Goal: Information Seeking & Learning: Learn about a topic

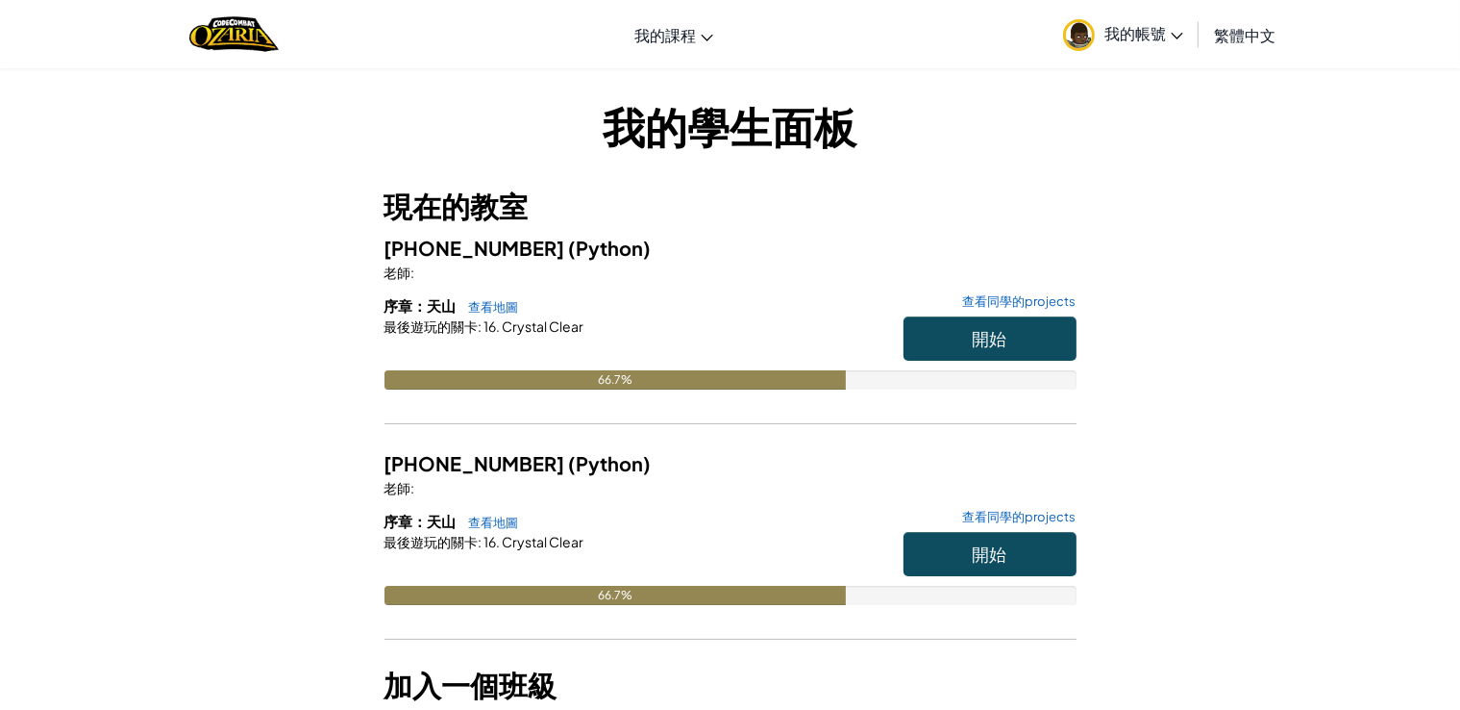
scroll to position [96, 0]
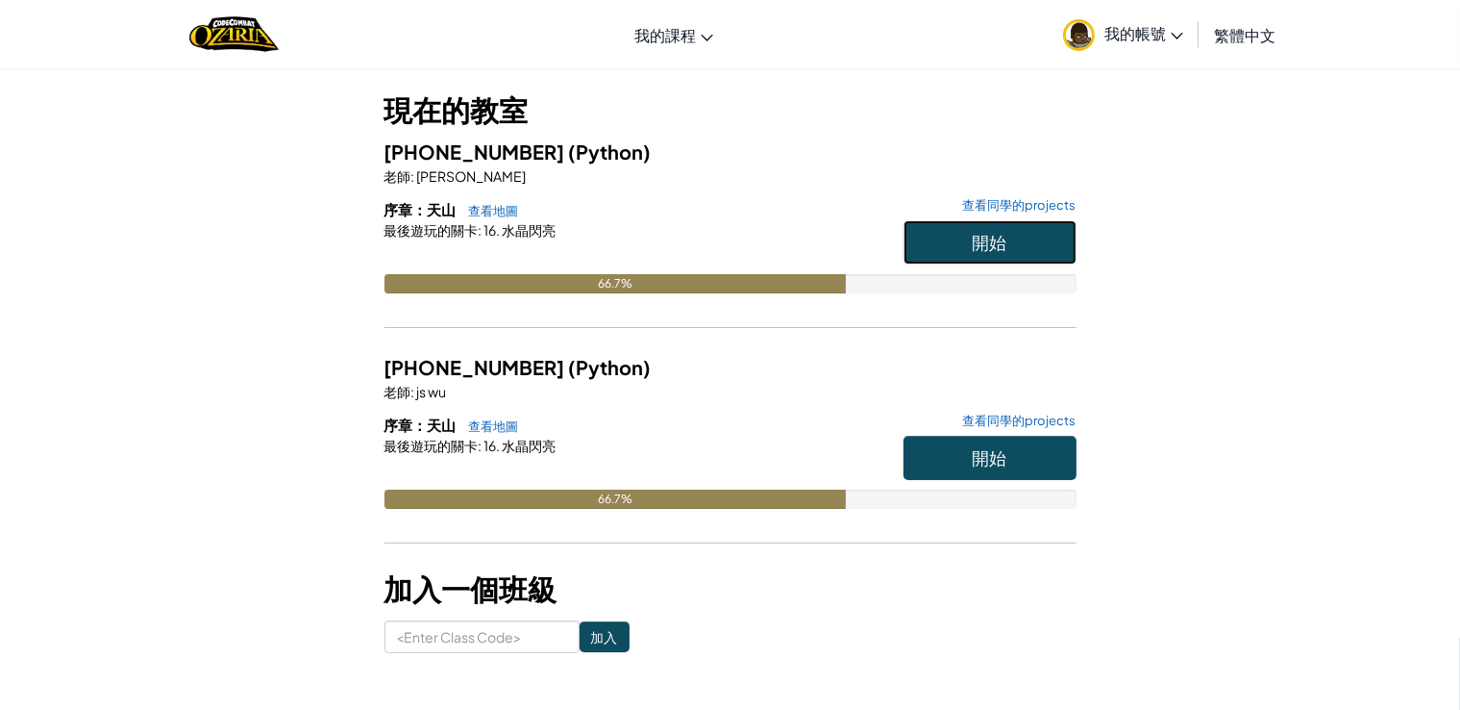
click at [1065, 237] on button "開始" at bounding box center [990, 242] width 173 height 44
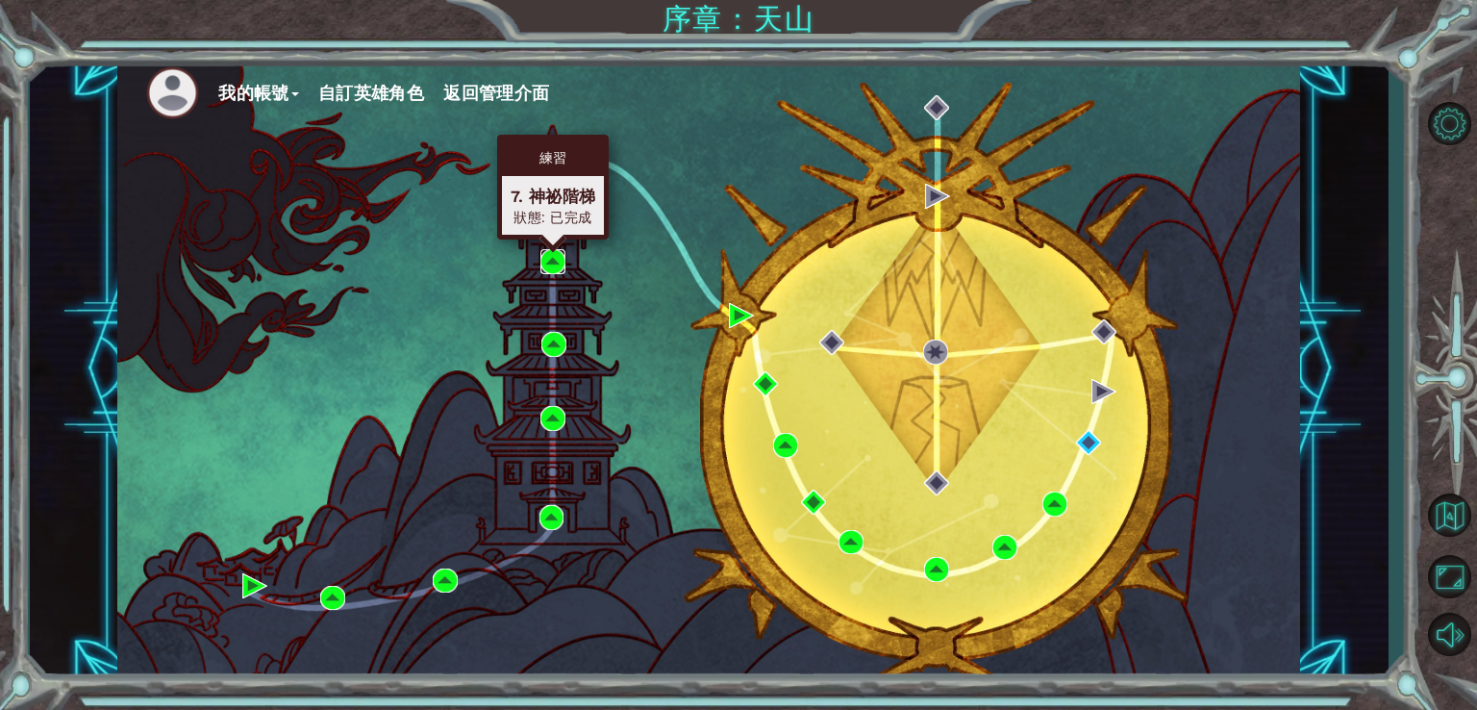
click at [552, 266] on img at bounding box center [552, 261] width 25 height 25
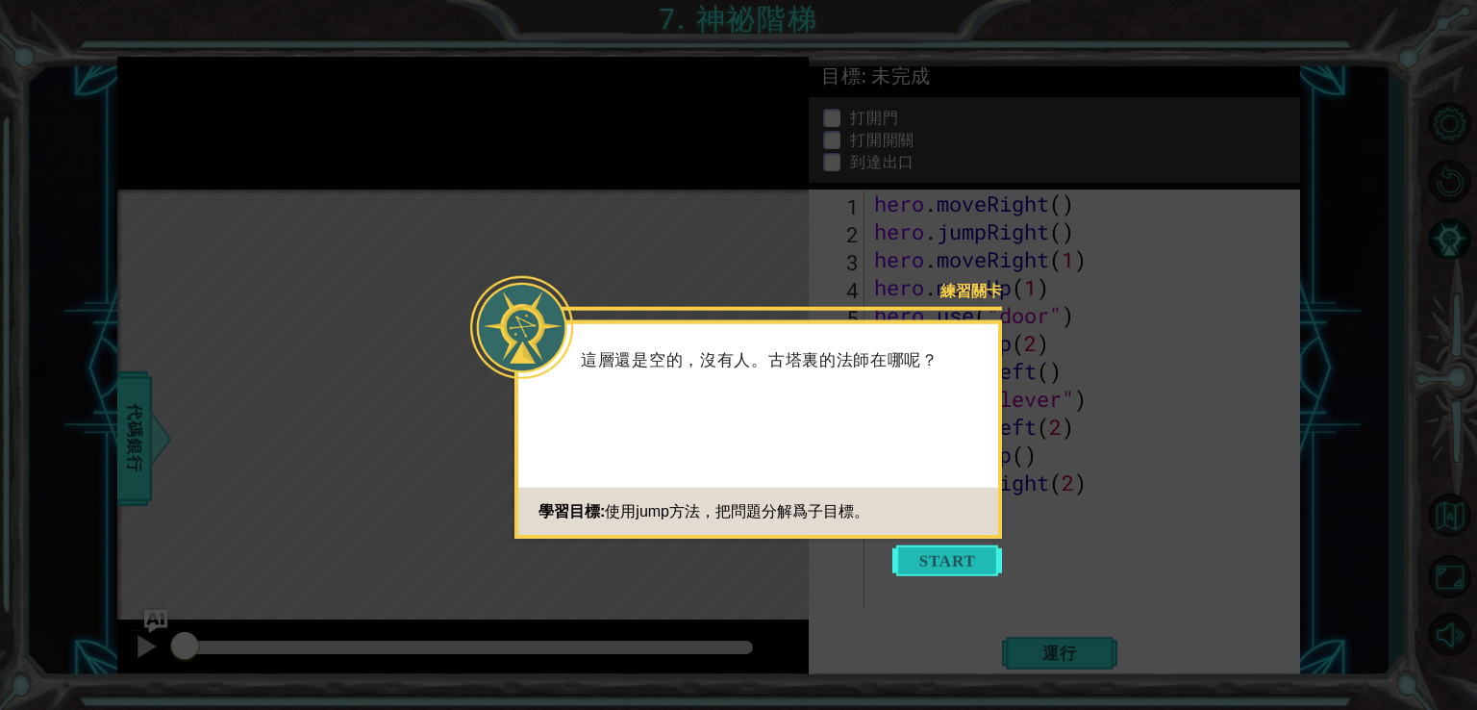
click at [965, 556] on button "Start" at bounding box center [947, 560] width 110 height 31
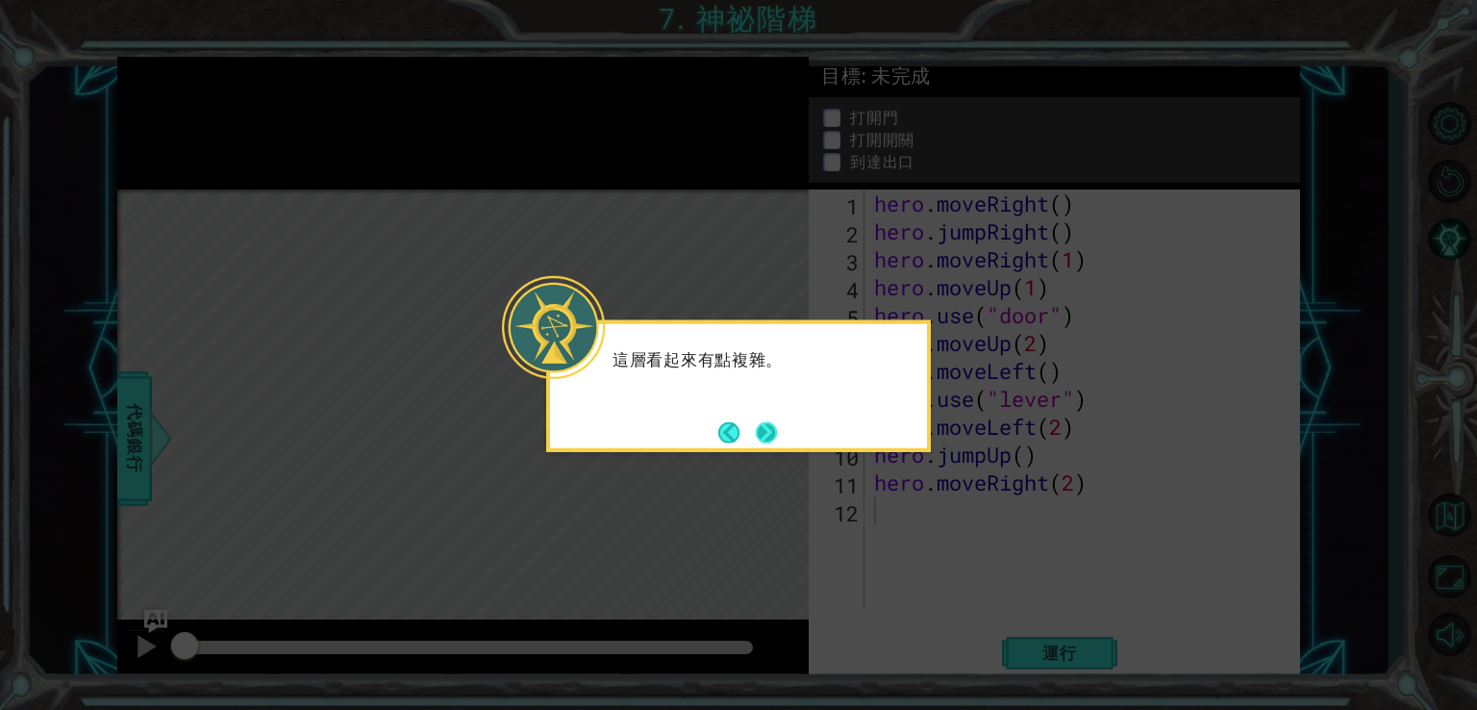
click at [768, 439] on button "Next" at bounding box center [766, 432] width 29 height 29
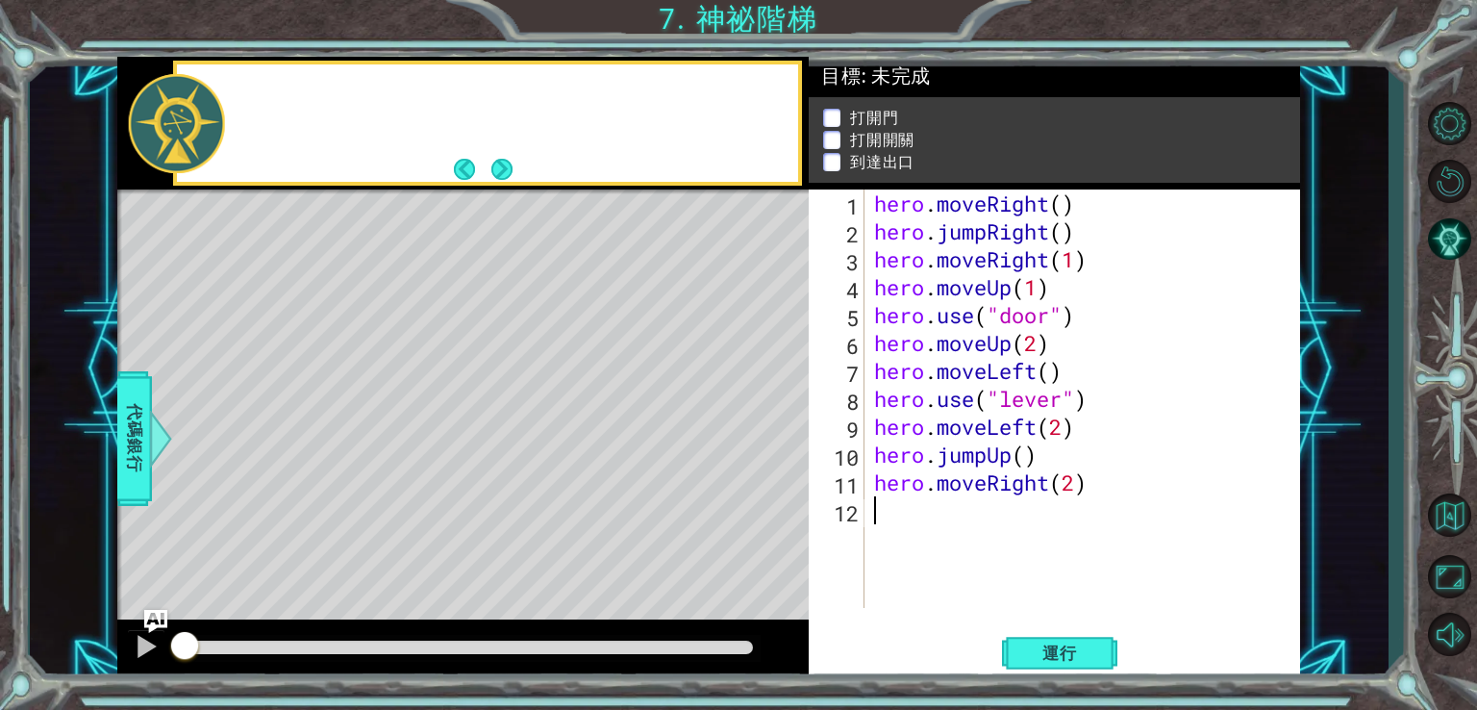
click at [768, 439] on div "Level Map" at bounding box center [561, 472] width 888 height 566
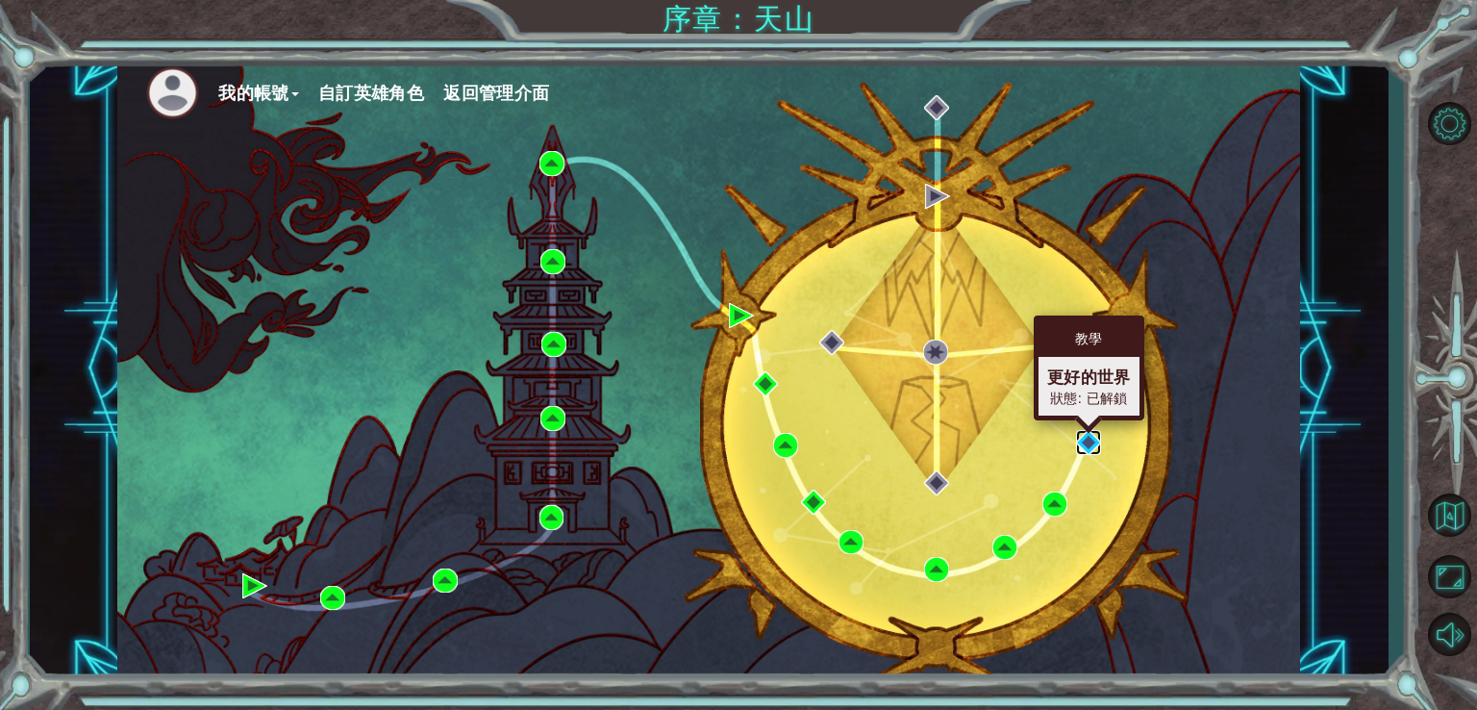
click at [1083, 434] on img at bounding box center [1088, 442] width 25 height 25
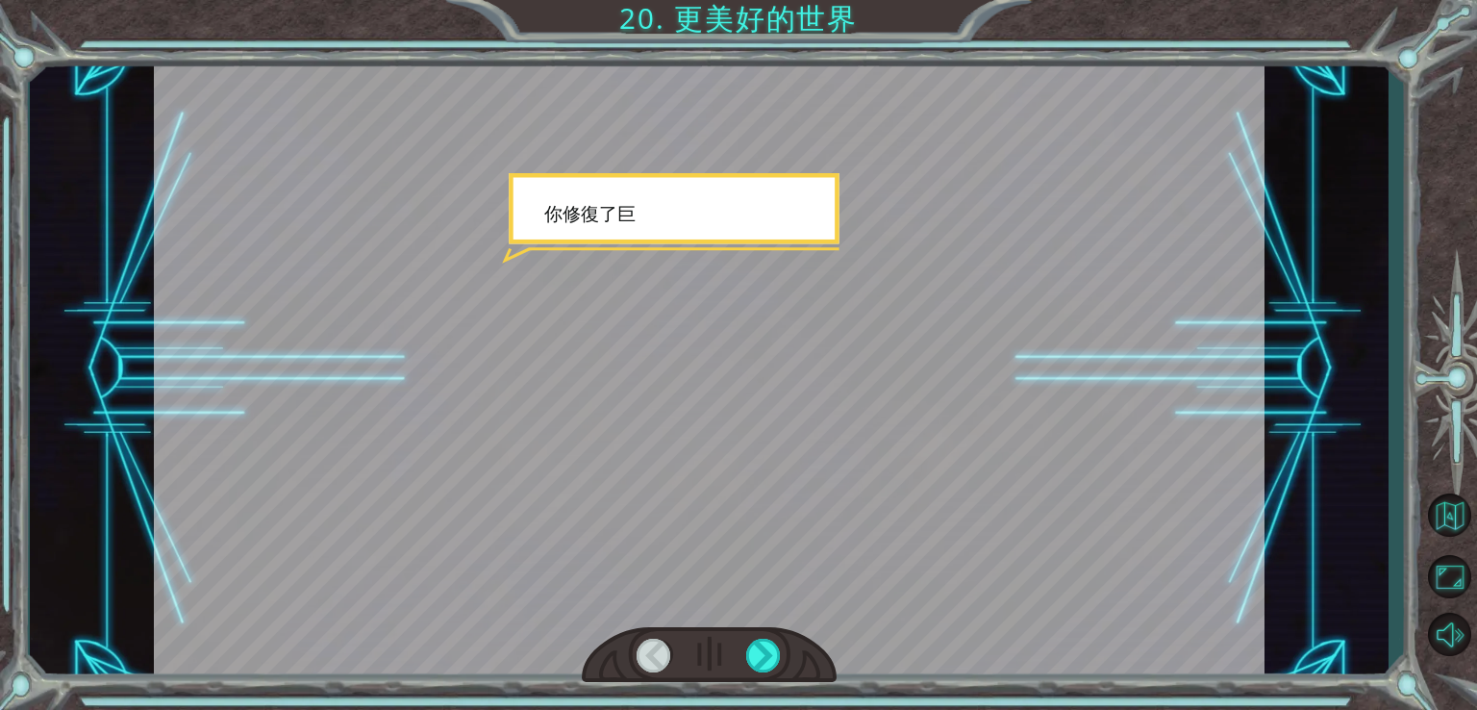
click at [927, 331] on div at bounding box center [709, 369] width 1110 height 624
drag, startPoint x: 898, startPoint y: 392, endPoint x: 886, endPoint y: 400, distance: 13.9
click at [896, 397] on div at bounding box center [709, 369] width 1110 height 624
click at [768, 649] on div at bounding box center [764, 655] width 36 height 34
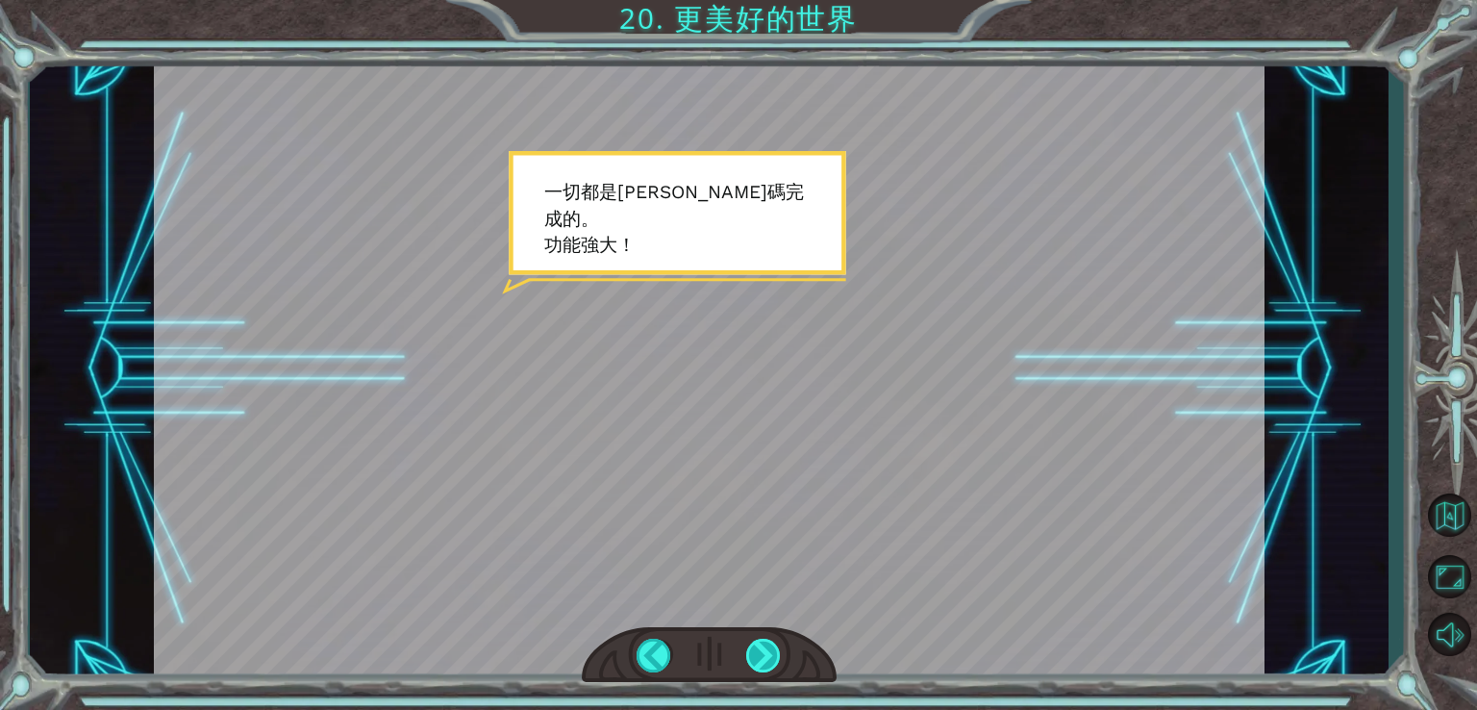
click at [765, 658] on div at bounding box center [764, 655] width 36 height 34
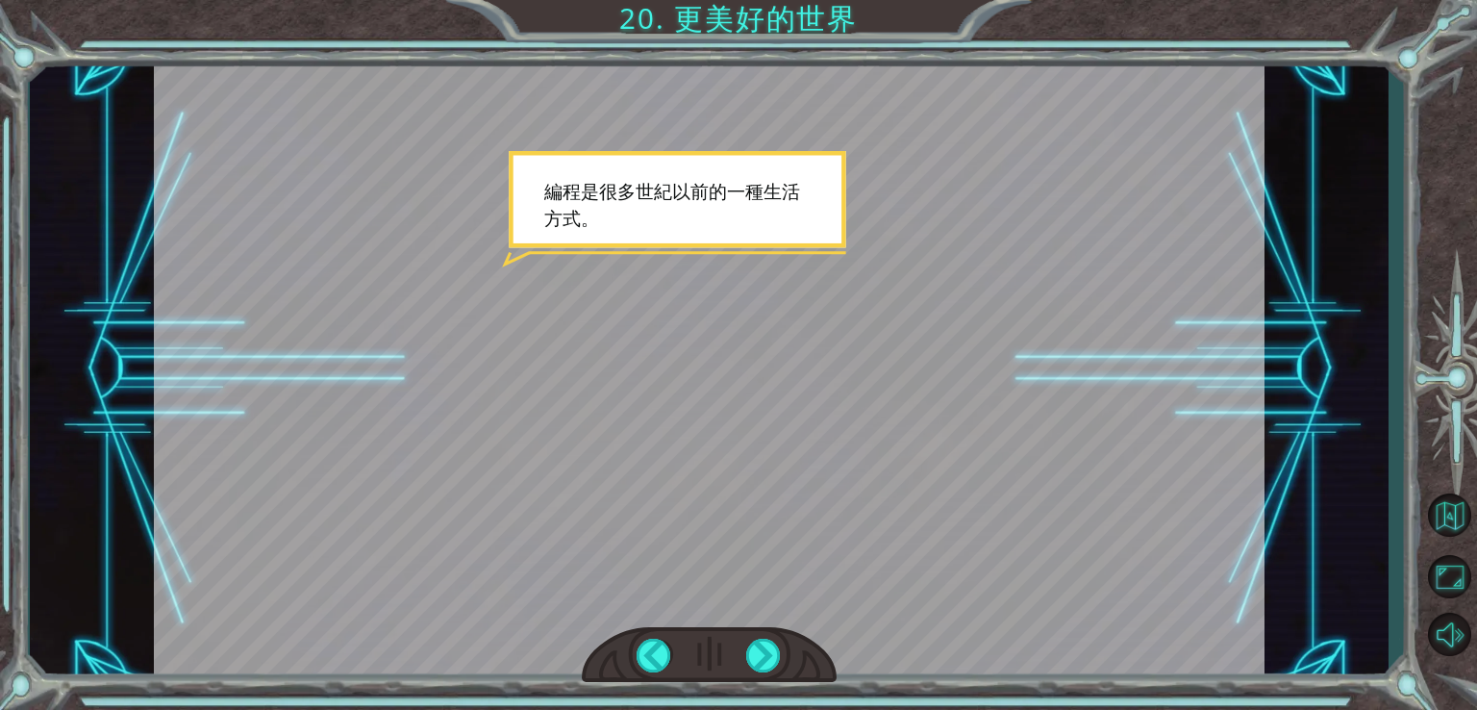
click at [790, 651] on div at bounding box center [710, 655] width 256 height 56
click at [771, 662] on div at bounding box center [764, 655] width 36 height 34
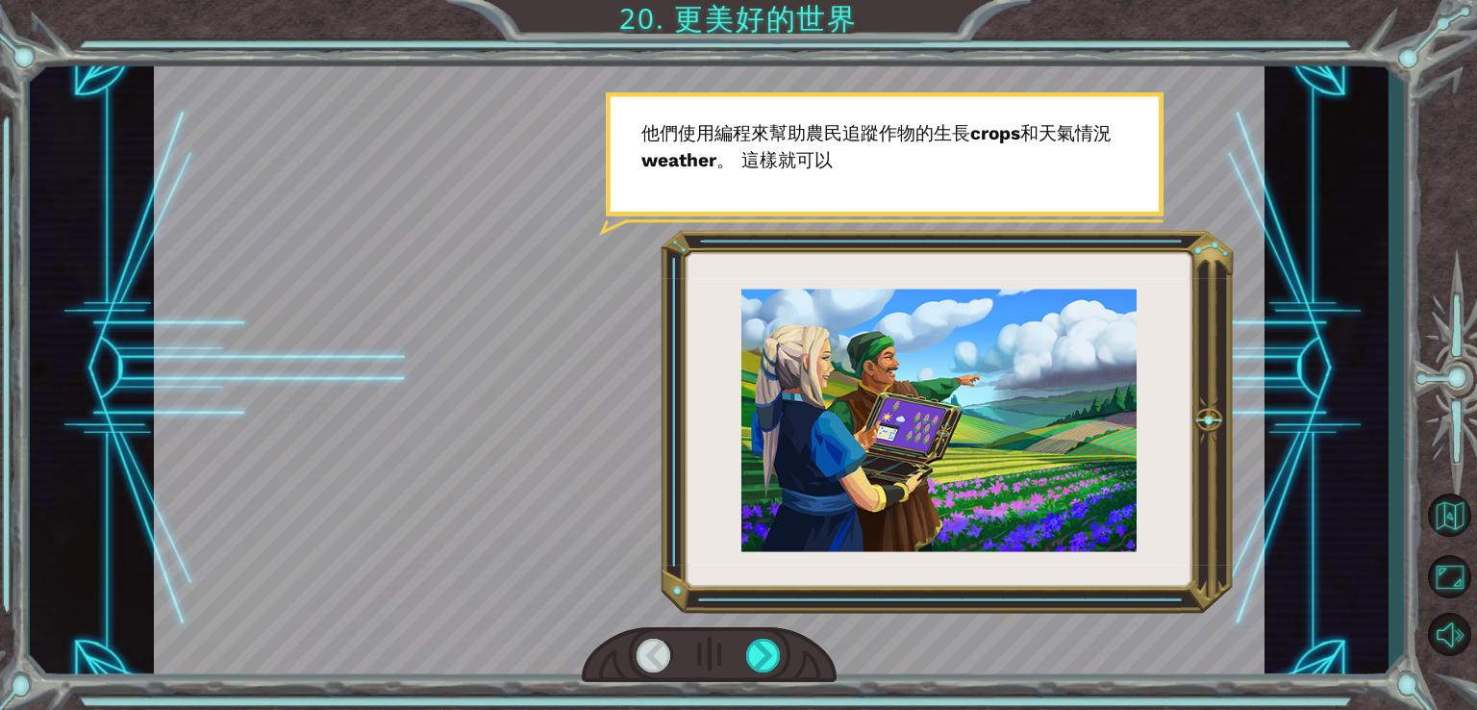
drag, startPoint x: 702, startPoint y: 130, endPoint x: 889, endPoint y: 137, distance: 187.6
click at [889, 137] on div at bounding box center [709, 369] width 1110 height 624
click at [777, 651] on div at bounding box center [764, 655] width 36 height 34
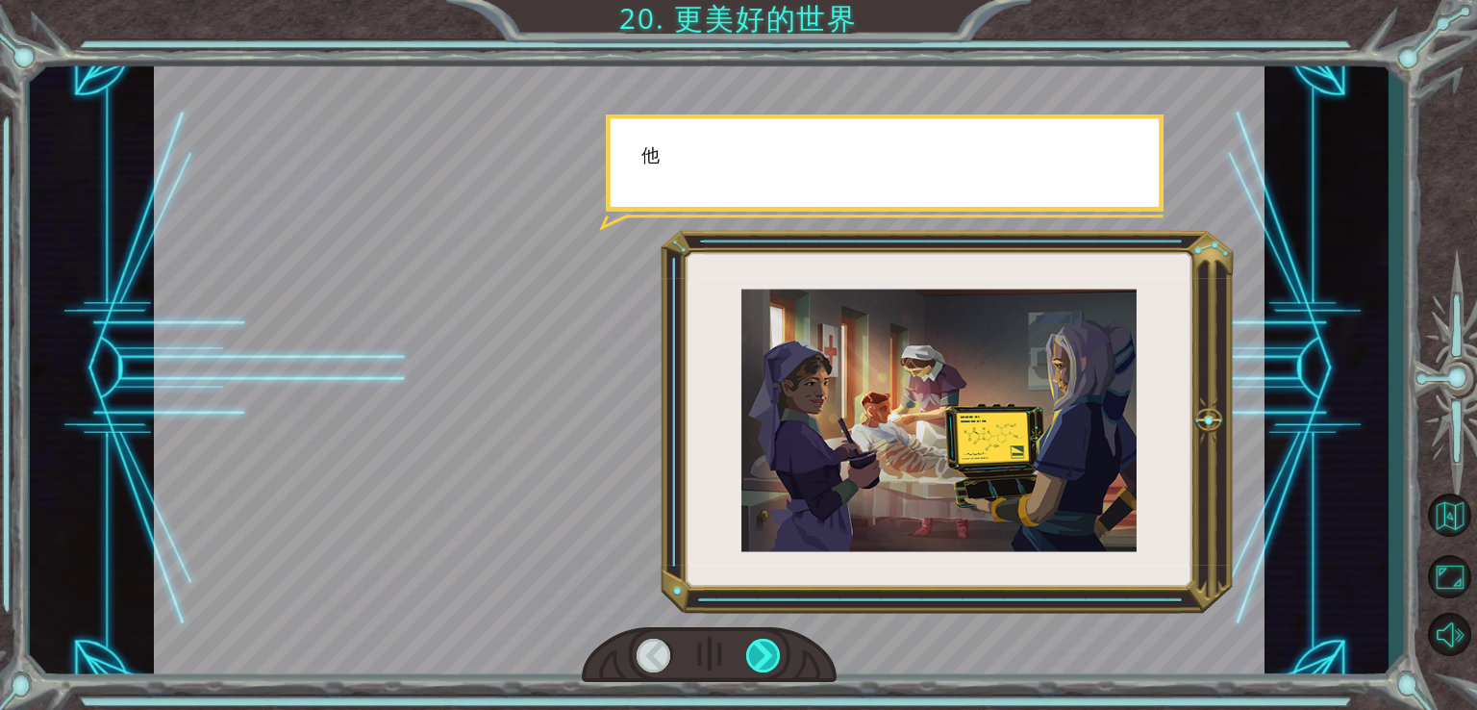
click at [777, 651] on div at bounding box center [764, 655] width 36 height 34
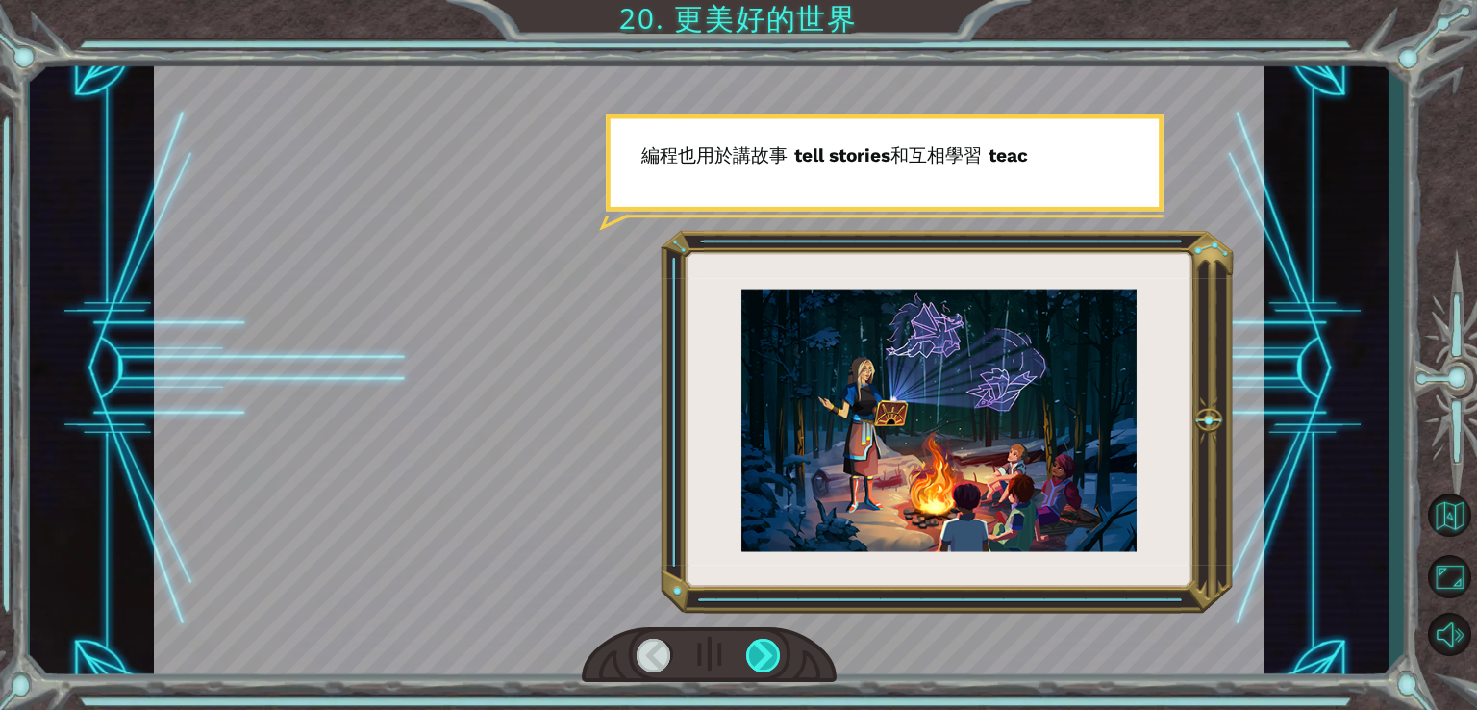
click at [771, 663] on div at bounding box center [764, 655] width 36 height 34
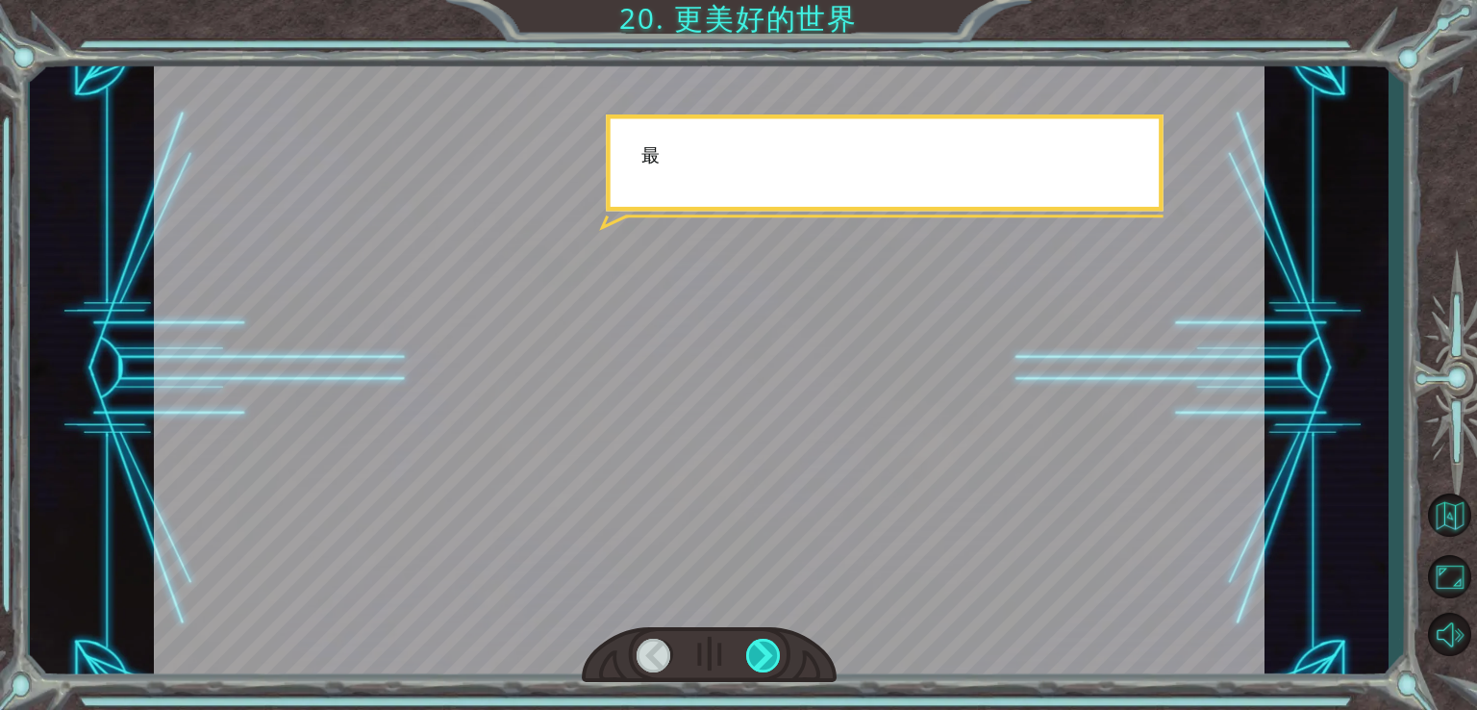
click at [771, 663] on div at bounding box center [764, 655] width 36 height 34
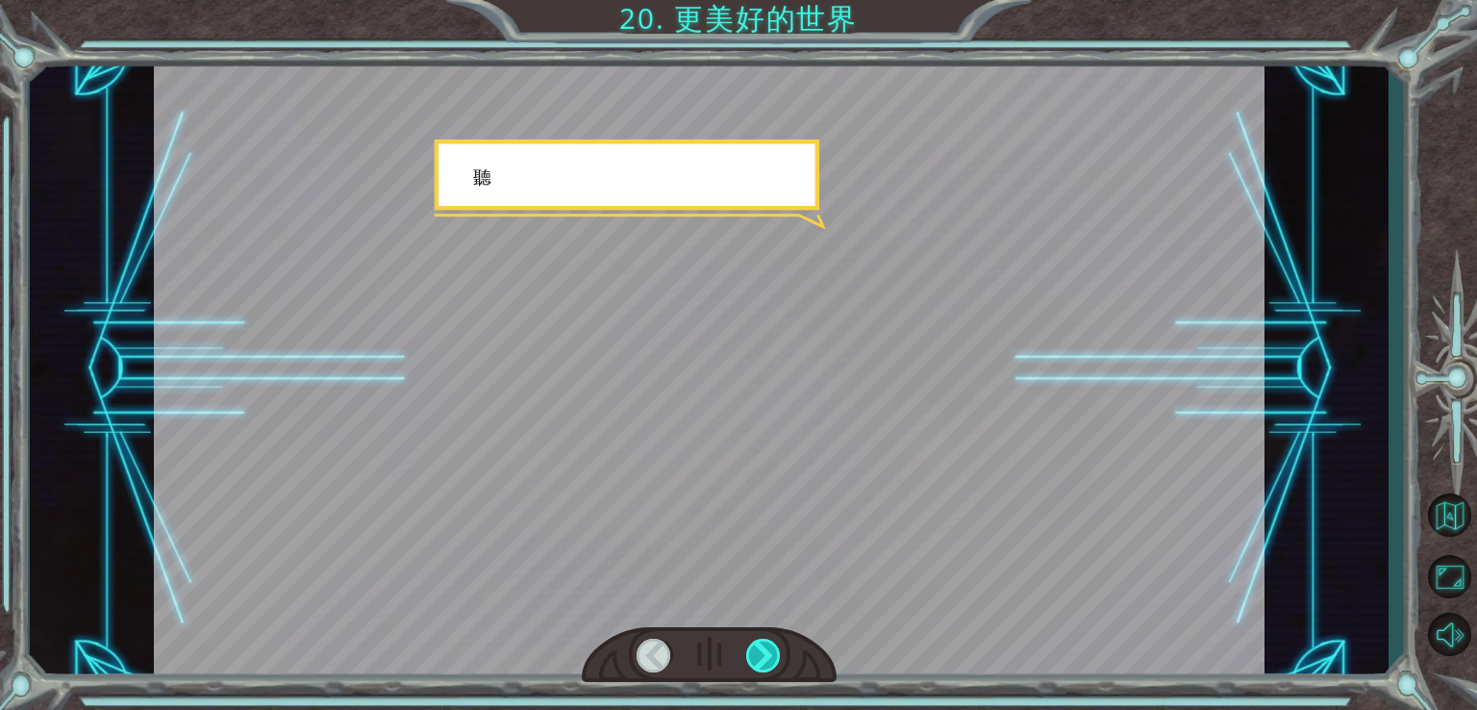
click at [771, 663] on div at bounding box center [764, 655] width 36 height 34
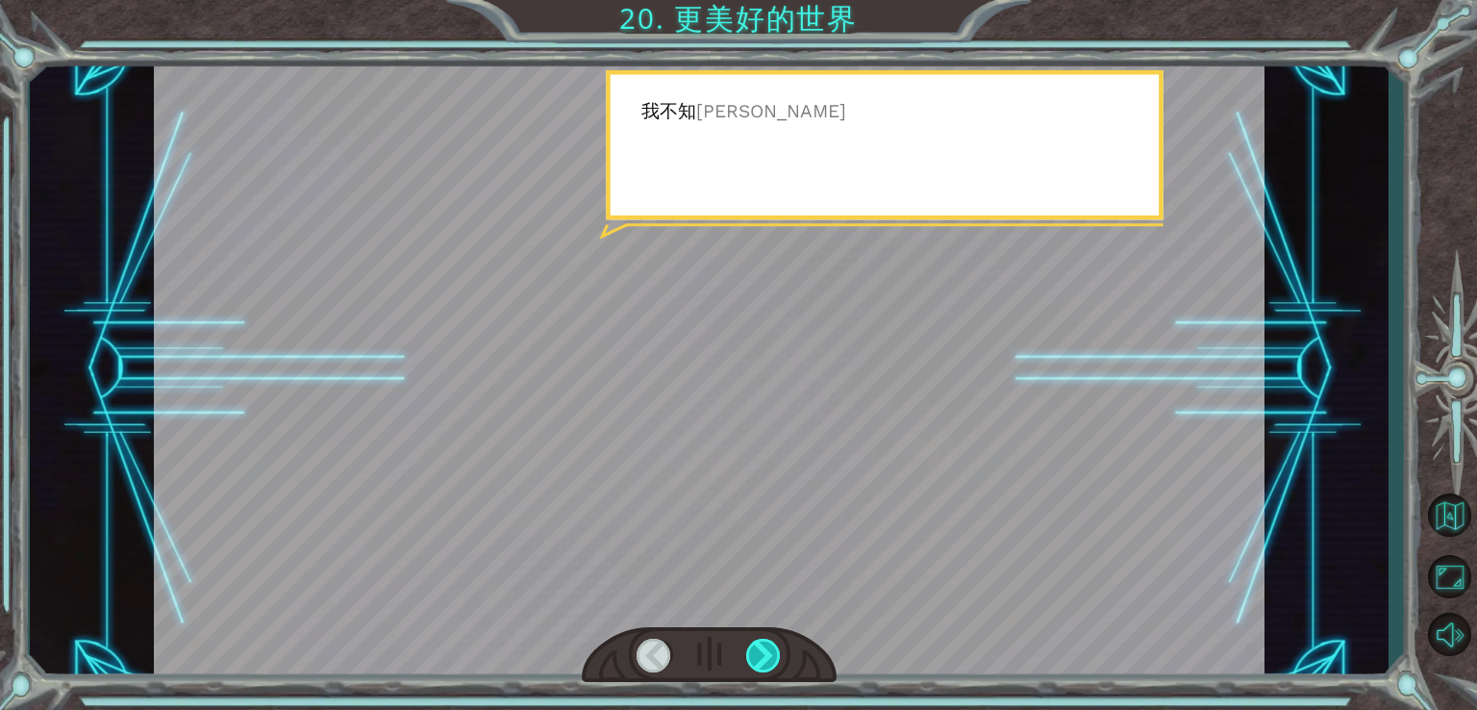
click at [771, 662] on div at bounding box center [764, 655] width 36 height 34
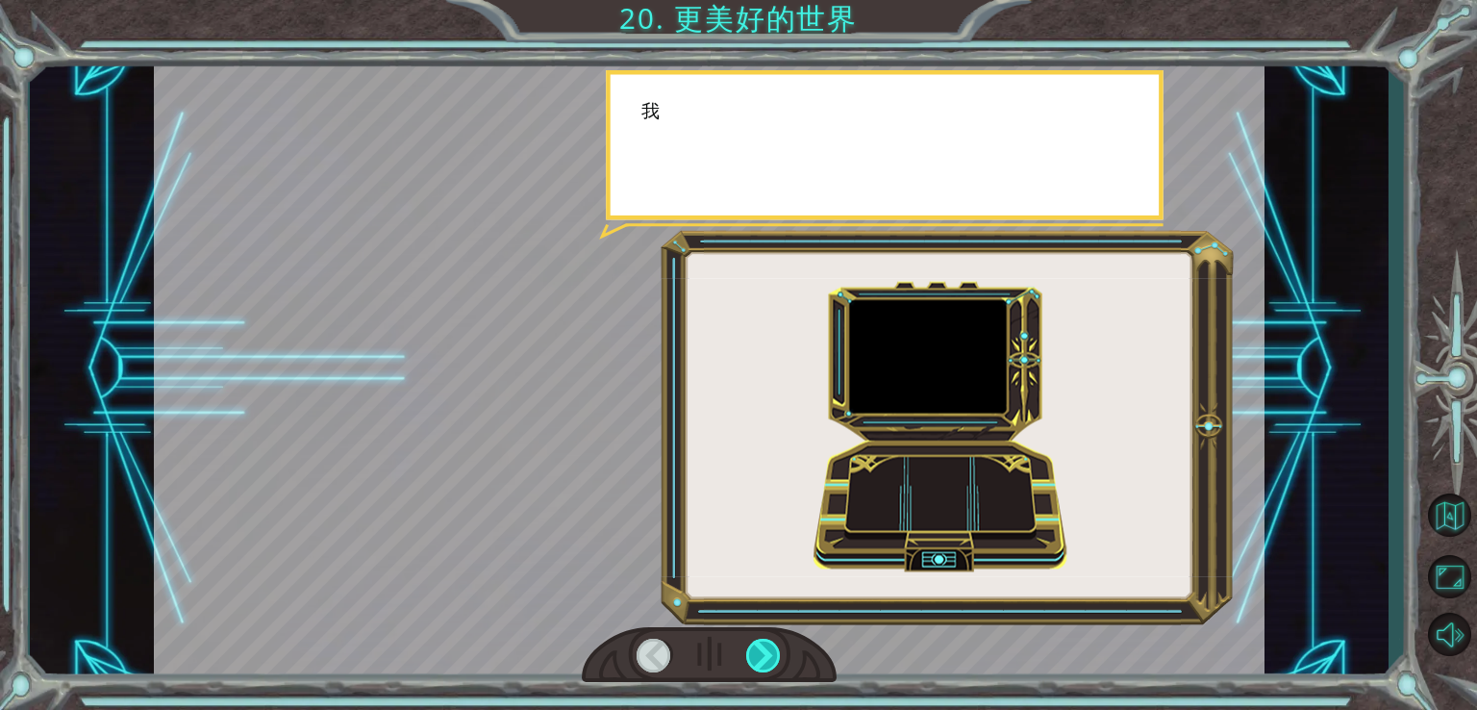
click at [771, 662] on div at bounding box center [764, 655] width 36 height 34
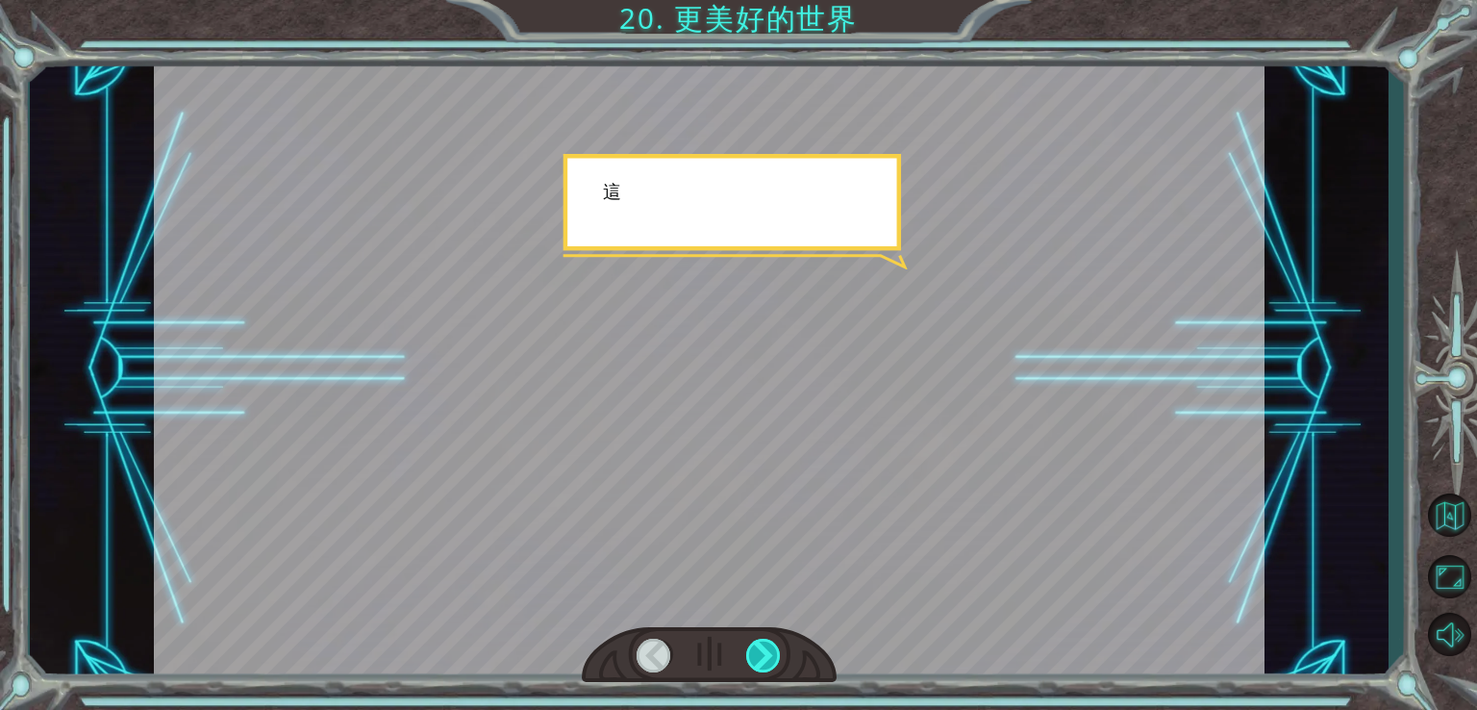
click at [771, 655] on div at bounding box center [764, 655] width 36 height 34
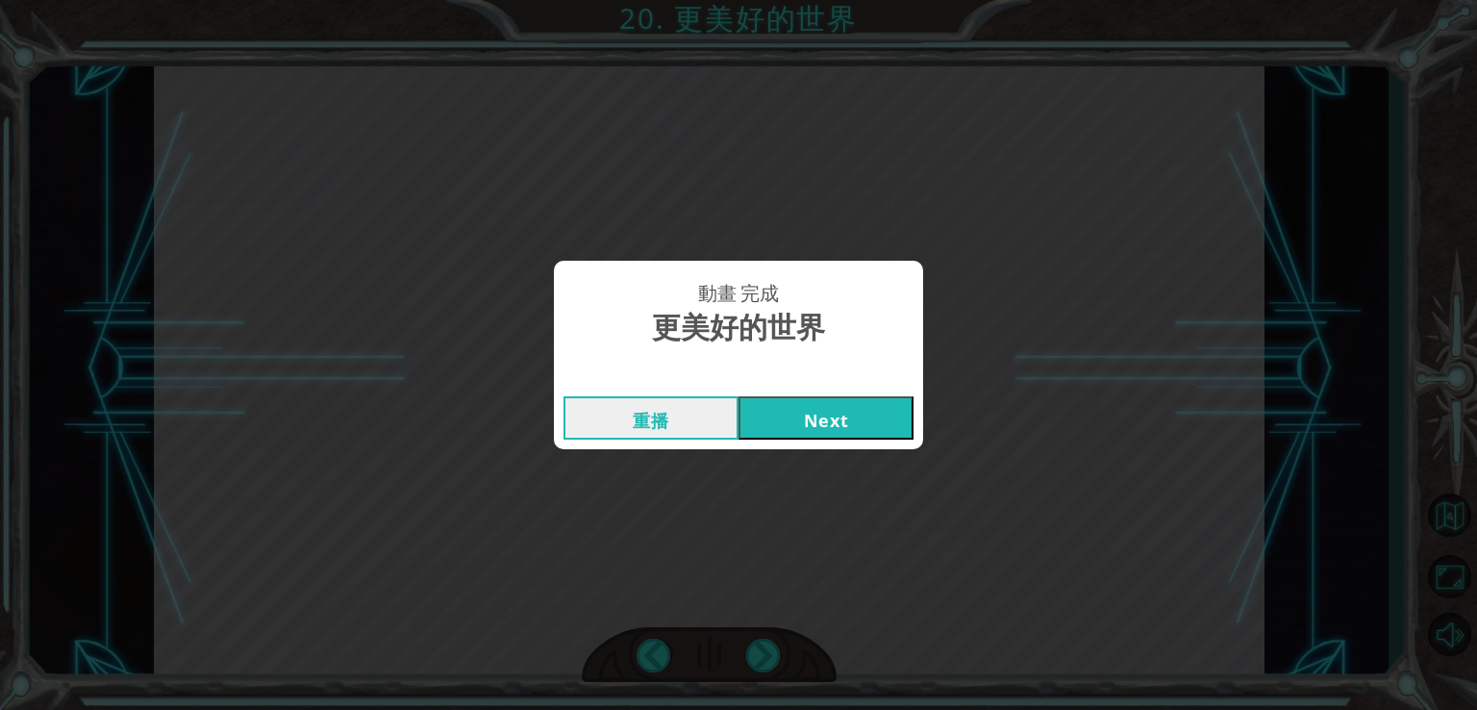
drag, startPoint x: 834, startPoint y: 416, endPoint x: 1161, endPoint y: 318, distance: 341.3
click at [834, 416] on button "Next" at bounding box center [825, 417] width 175 height 43
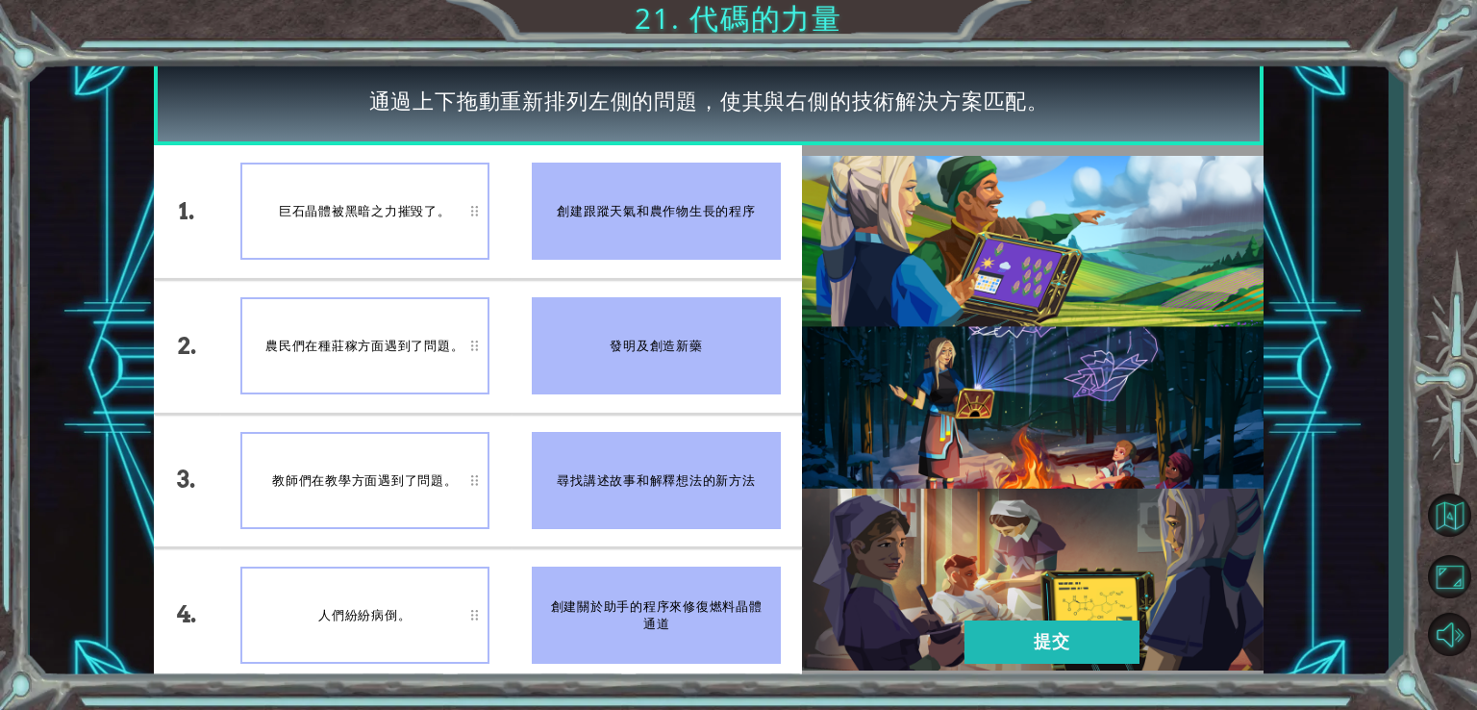
drag, startPoint x: 647, startPoint y: 334, endPoint x: 515, endPoint y: 239, distance: 161.9
click at [515, 239] on ul "創建跟蹤天氣和農作物生長的程序 發明及創造新藥 尋找講述故事和解釋想法的新方法 創建關於助手的程序來修復燃料晶體通道" at bounding box center [655, 413] width 291 height 536
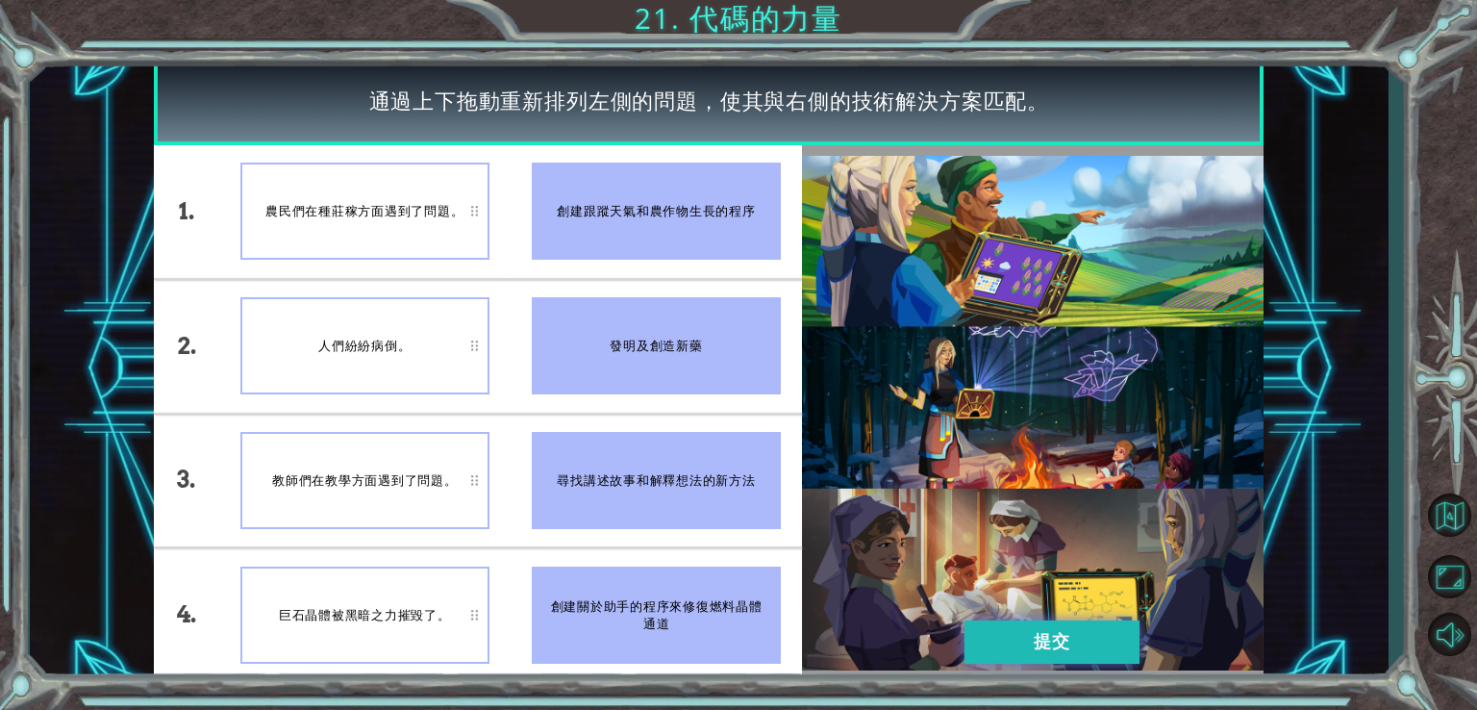
click at [1065, 632] on button "提交" at bounding box center [1051, 641] width 175 height 43
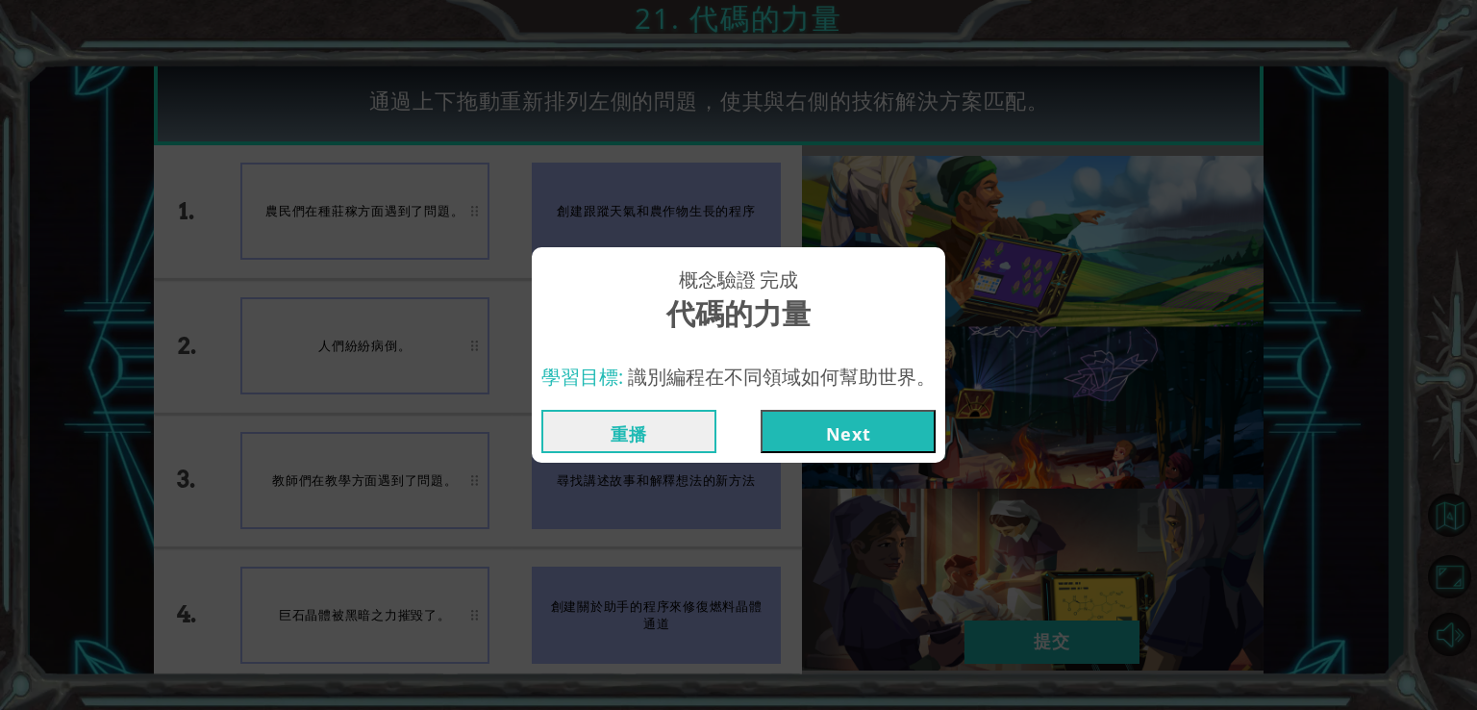
click at [838, 438] on button "Next" at bounding box center [847, 431] width 175 height 43
